Goal: Information Seeking & Learning: Learn about a topic

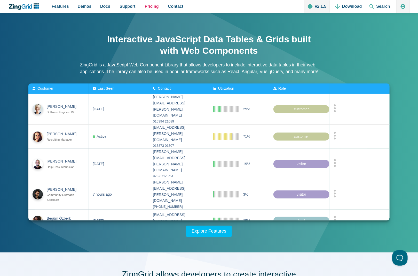
click at [148, 6] on span "Pricing" at bounding box center [152, 6] width 14 height 7
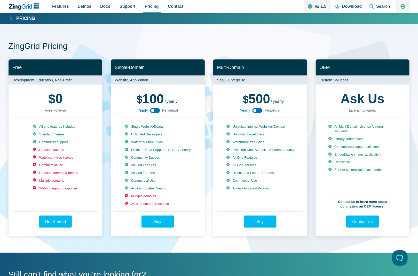
click at [153, 110] on icon "App Content" at bounding box center [155, 111] width 12 height 12
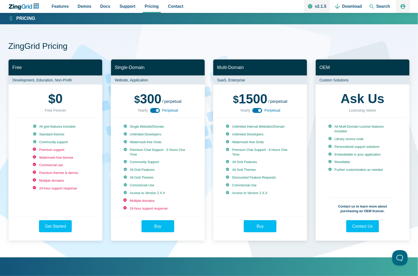
click at [157, 110] on icon "App Content" at bounding box center [155, 111] width 12 height 12
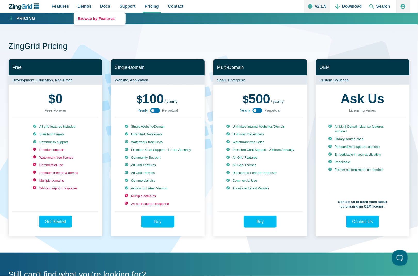
click at [85, 17] on link "Browse by Features" at bounding box center [100, 18] width 52 height 13
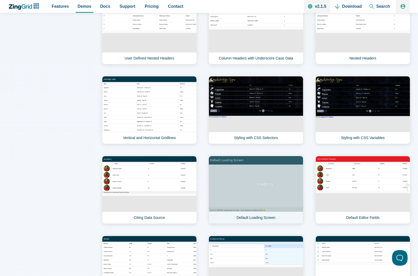
scroll to position [879, 0]
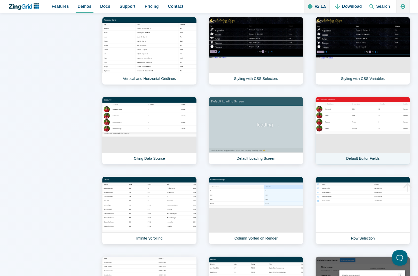
click at [340, 117] on link "Default Editor Fields" at bounding box center [363, 131] width 95 height 68
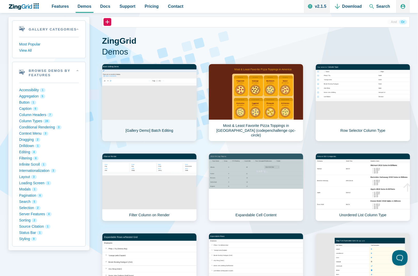
scroll to position [52, 0]
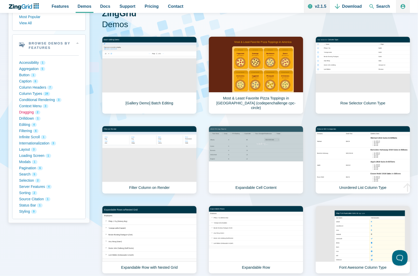
click at [26, 111] on button "Dragging 2" at bounding box center [49, 112] width 60 height 6
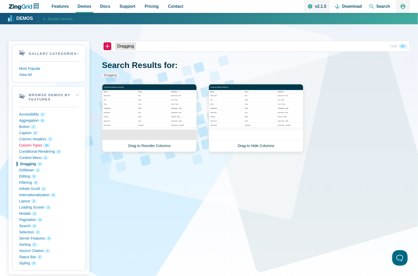
click at [29, 143] on button "Column Types 24" at bounding box center [49, 145] width 60 height 6
